Goal: Task Accomplishment & Management: Use online tool/utility

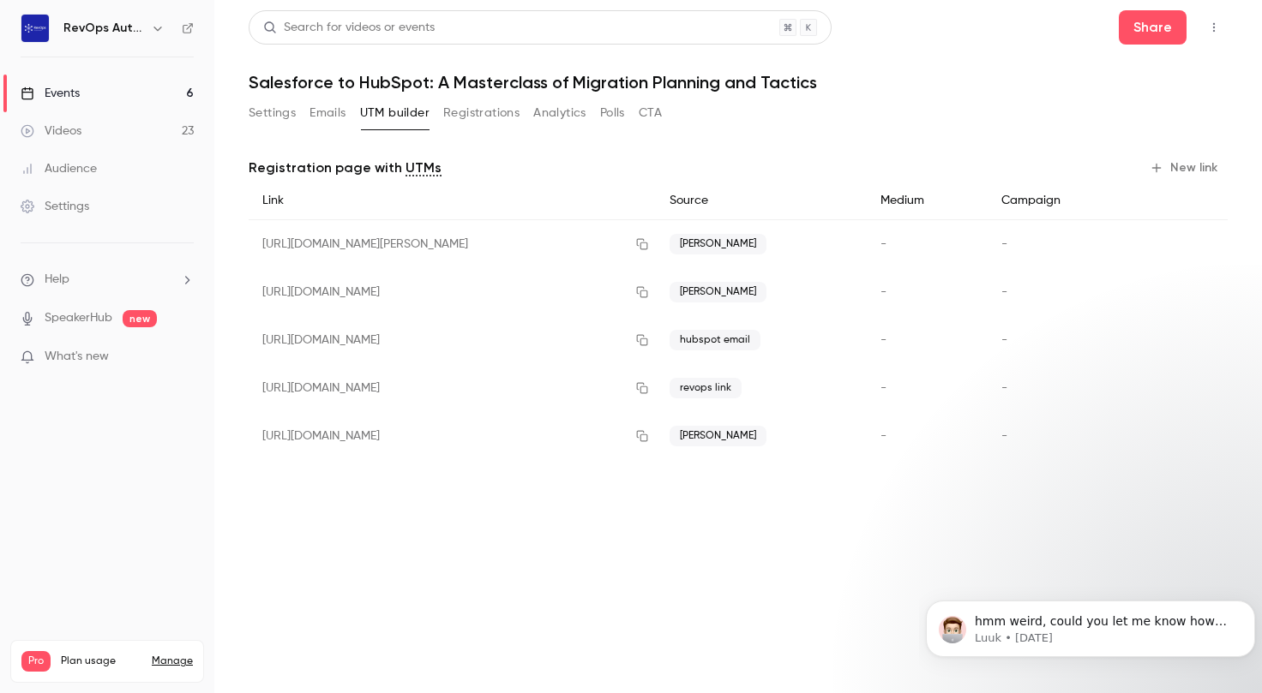
click at [322, 118] on button "Emails" at bounding box center [327, 112] width 36 height 27
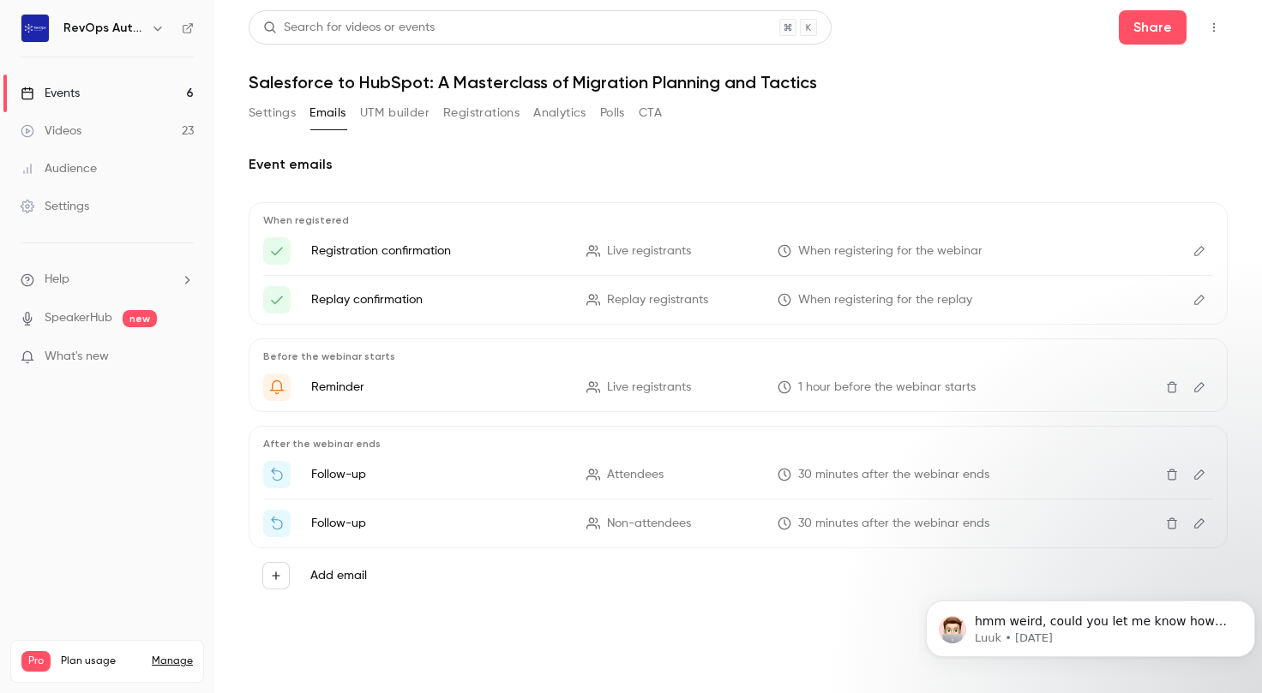
click at [274, 111] on button "Settings" at bounding box center [272, 112] width 47 height 27
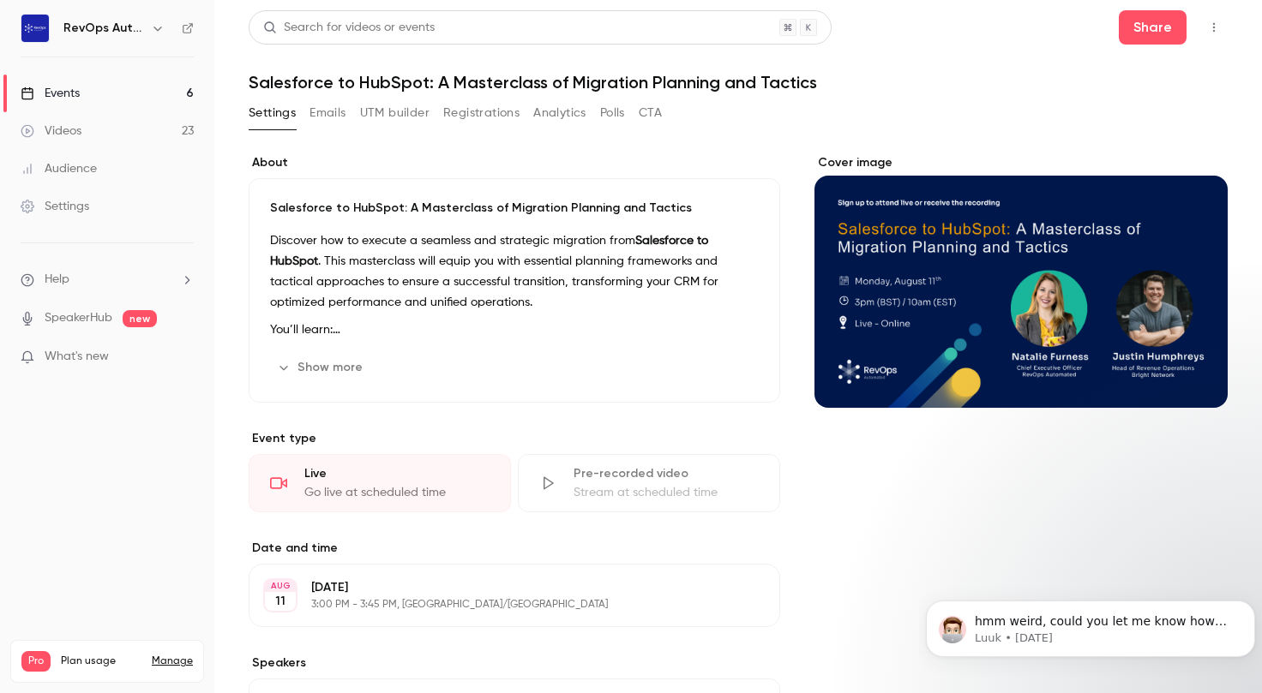
click at [480, 112] on button "Registrations" at bounding box center [481, 112] width 76 height 27
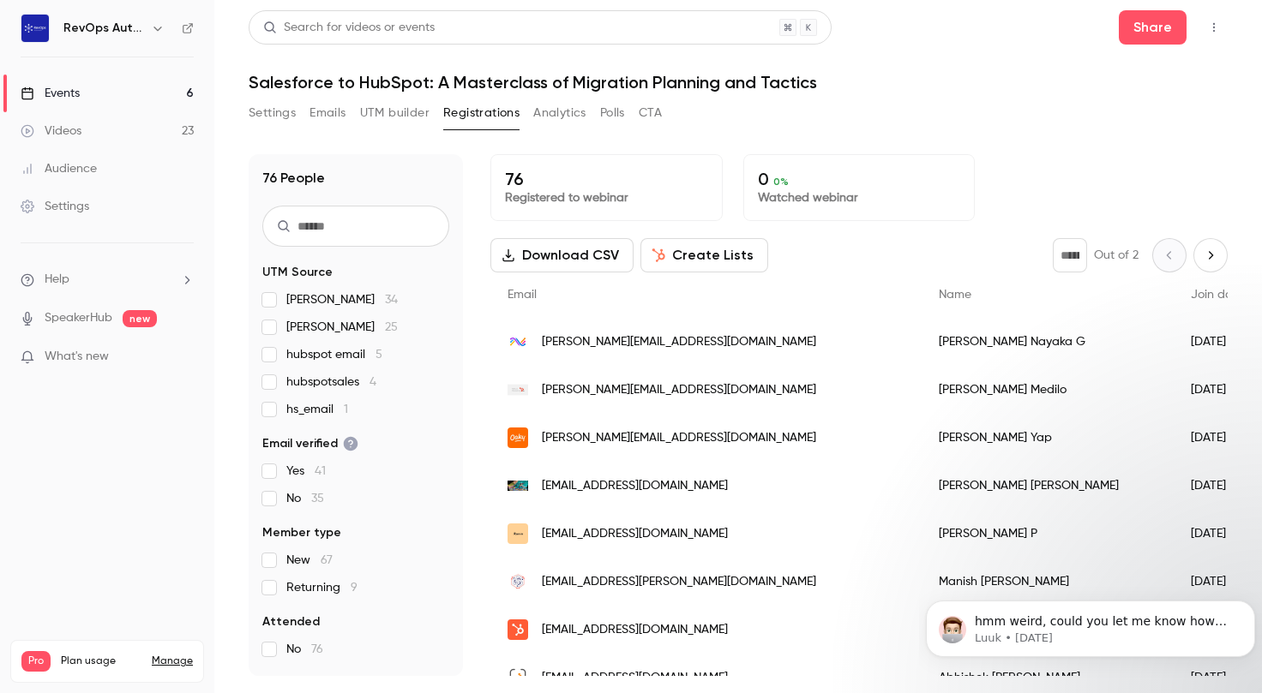
click at [684, 255] on button "Create Lists" at bounding box center [704, 255] width 128 height 34
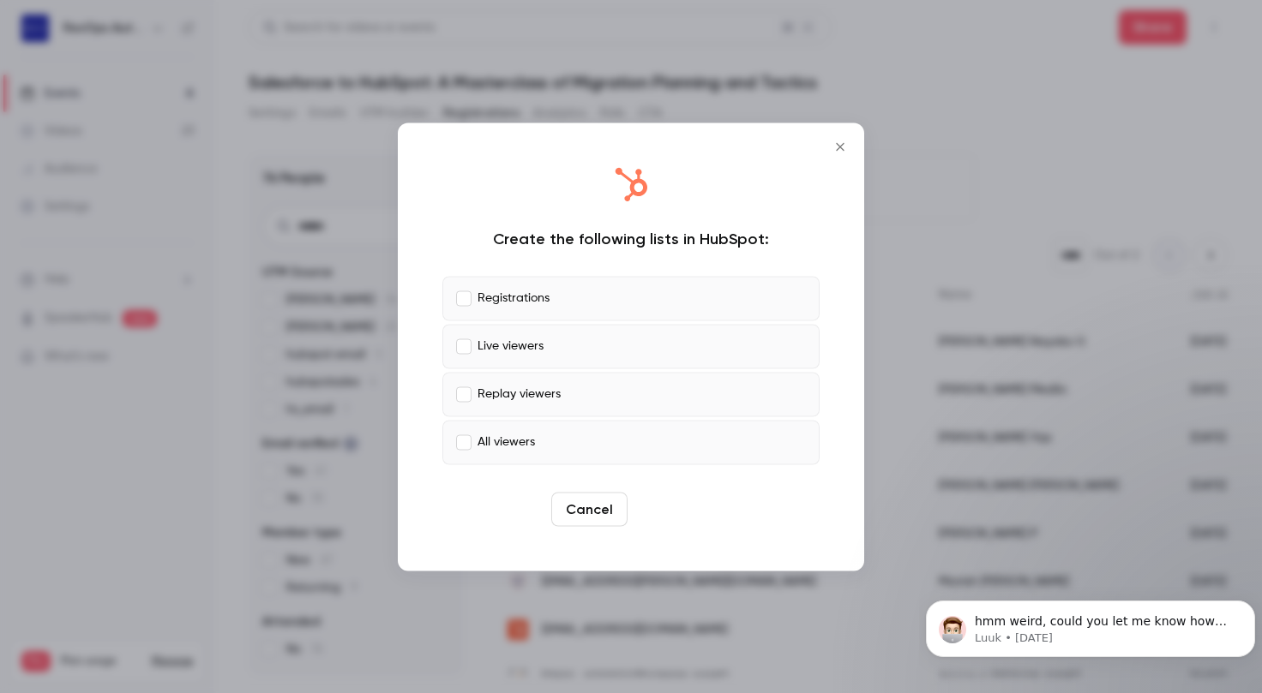
click at [680, 499] on button "Create" at bounding box center [672, 509] width 77 height 34
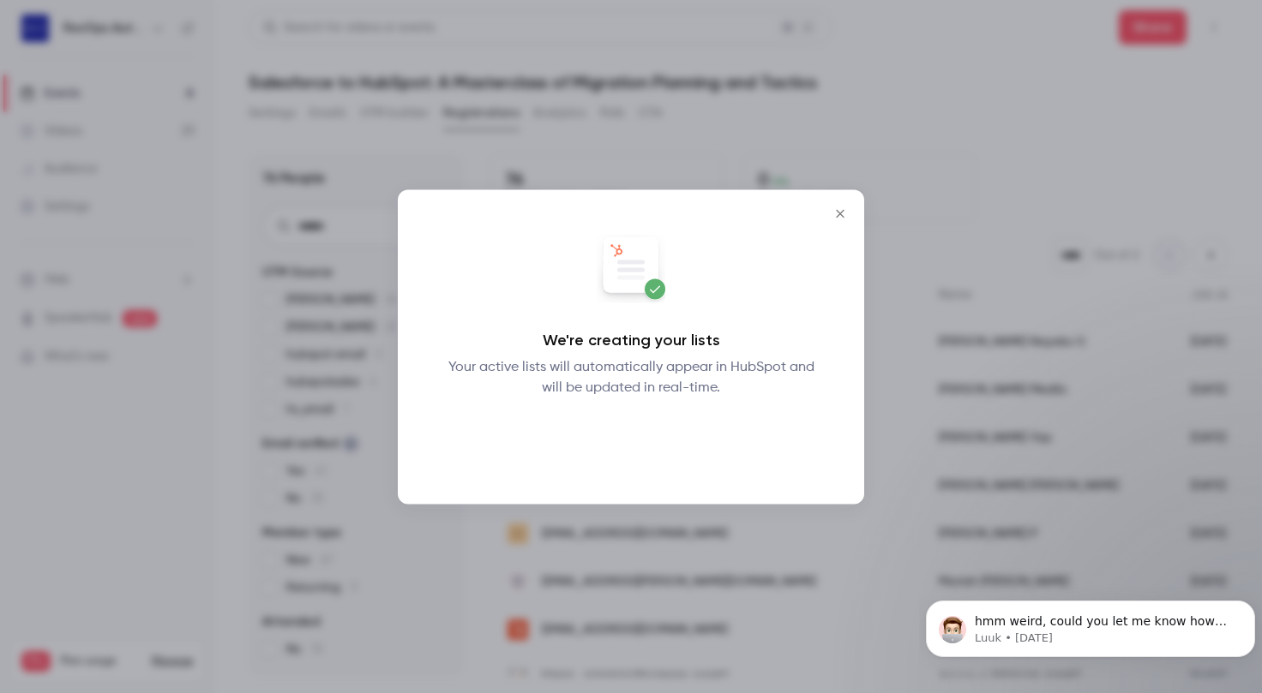
click at [625, 427] on button "Okay" at bounding box center [631, 442] width 63 height 34
